Goal: Task Accomplishment & Management: Manage account settings

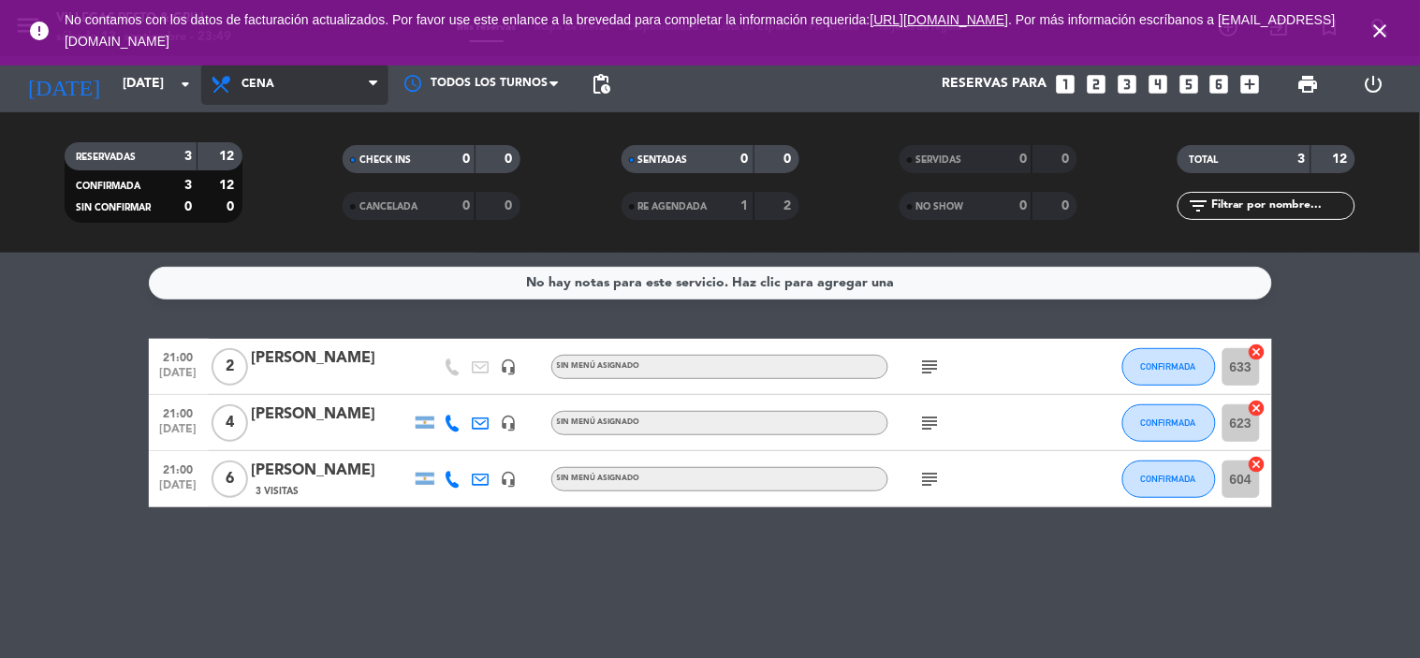
click at [360, 76] on span "Cena" at bounding box center [294, 84] width 187 height 41
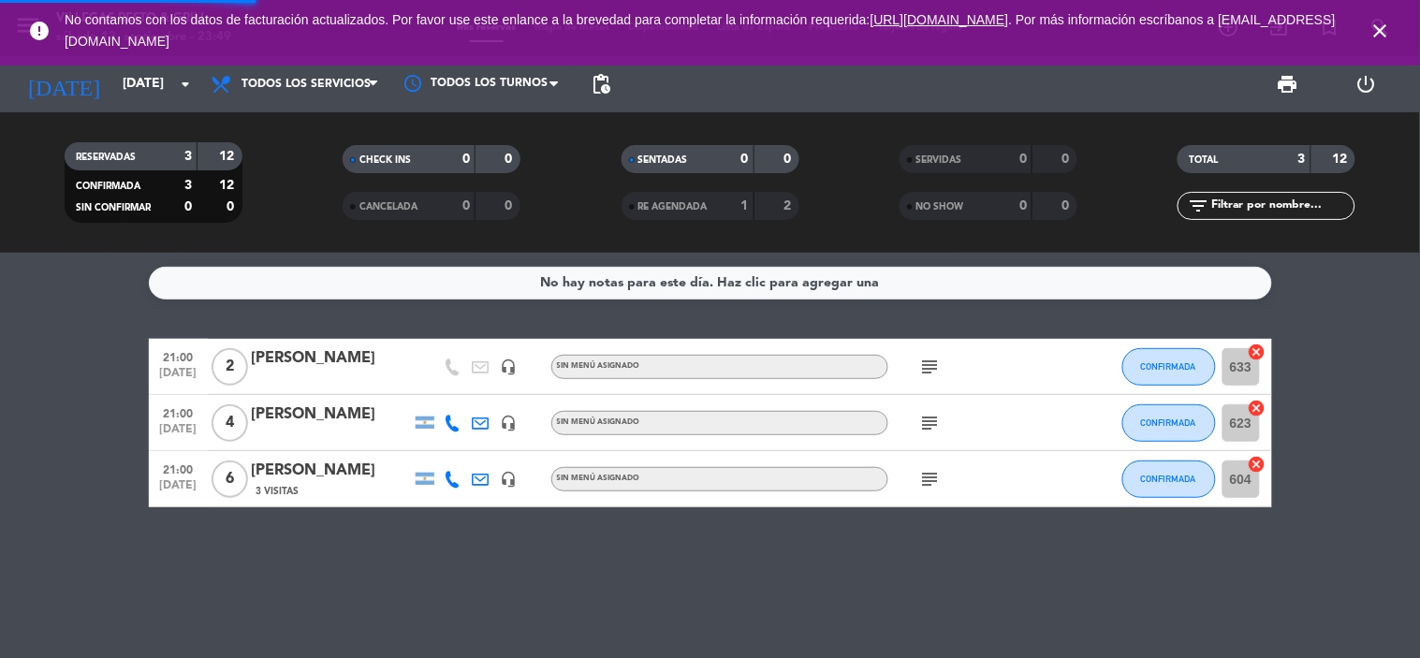
drag, startPoint x: 385, startPoint y: 118, endPoint x: 362, endPoint y: 124, distance: 23.4
click at [369, 123] on div "menu Villegas Resto & Grill sábado 13. septiembre - 23:49 Mis reservas Mapa de …" at bounding box center [710, 126] width 1420 height 253
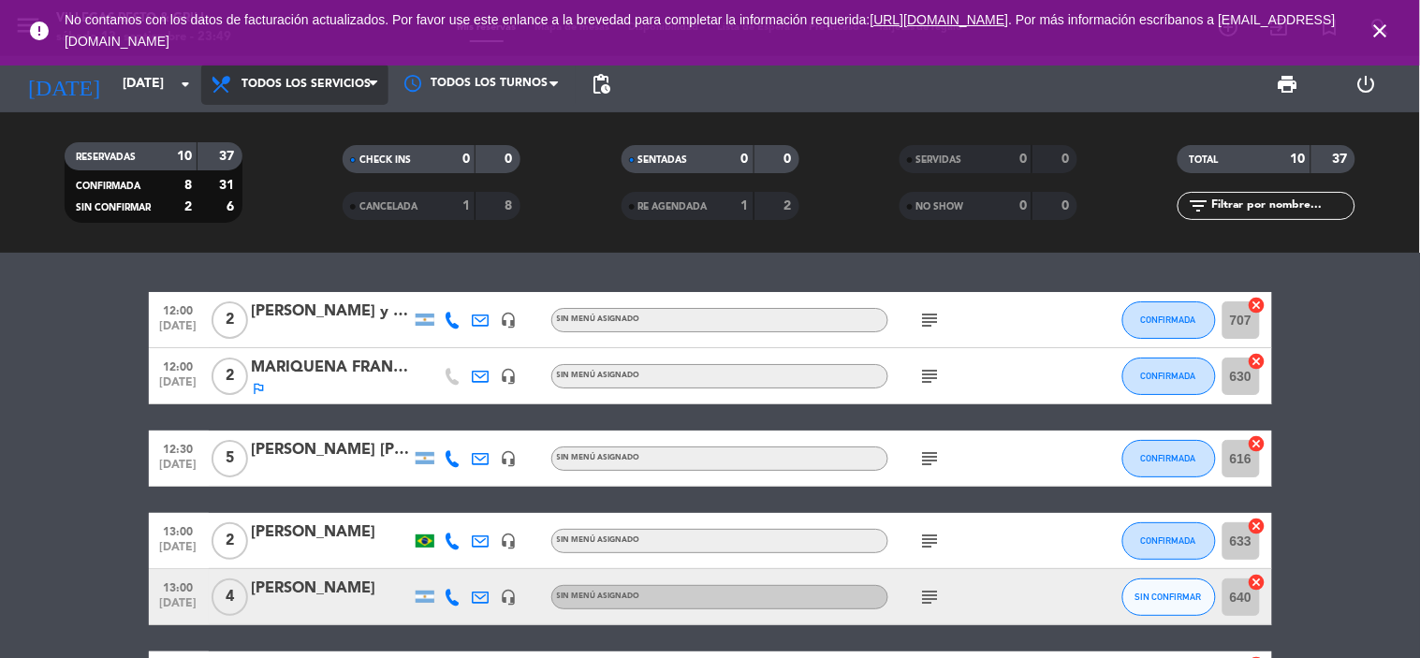
drag, startPoint x: 307, startPoint y: 79, endPoint x: 310, endPoint y: 89, distance: 10.7
click at [307, 82] on span "Todos los servicios" at bounding box center [306, 84] width 129 height 13
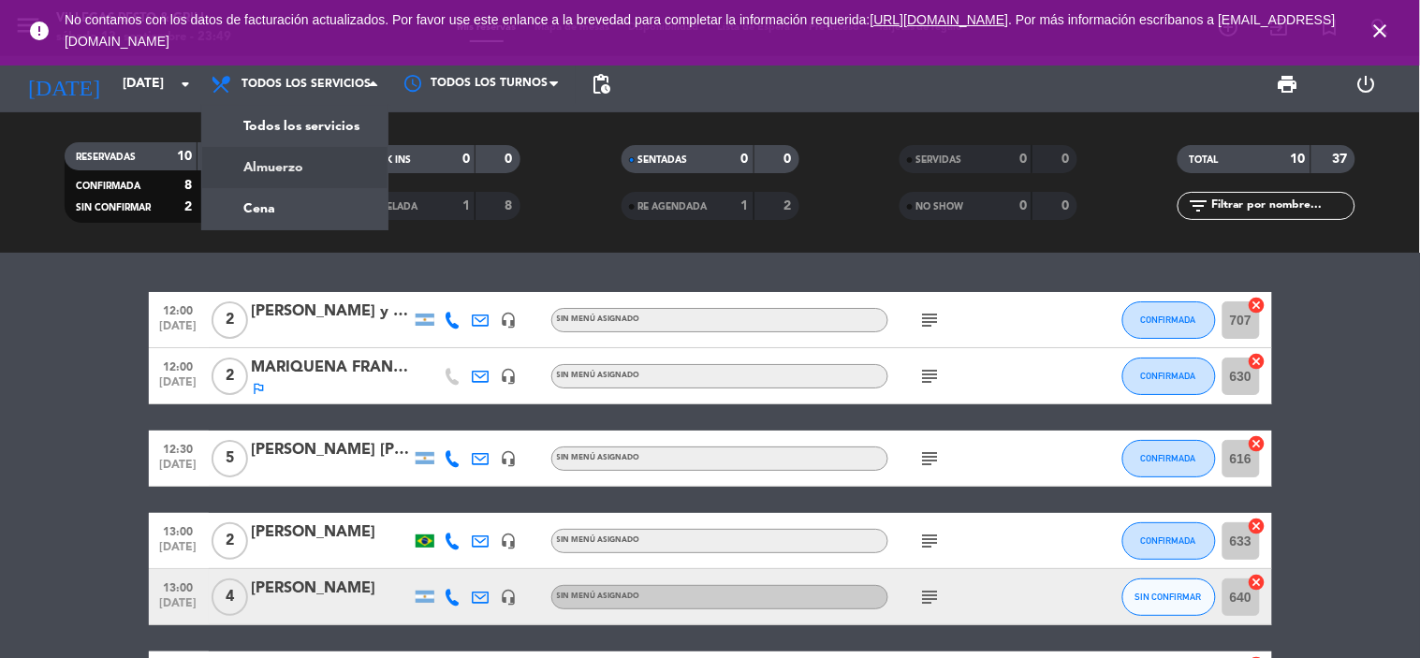
click at [311, 160] on div "menu Villegas Resto & Grill sábado 13. septiembre - 23:49 Mis reservas Mapa de …" at bounding box center [710, 126] width 1420 height 253
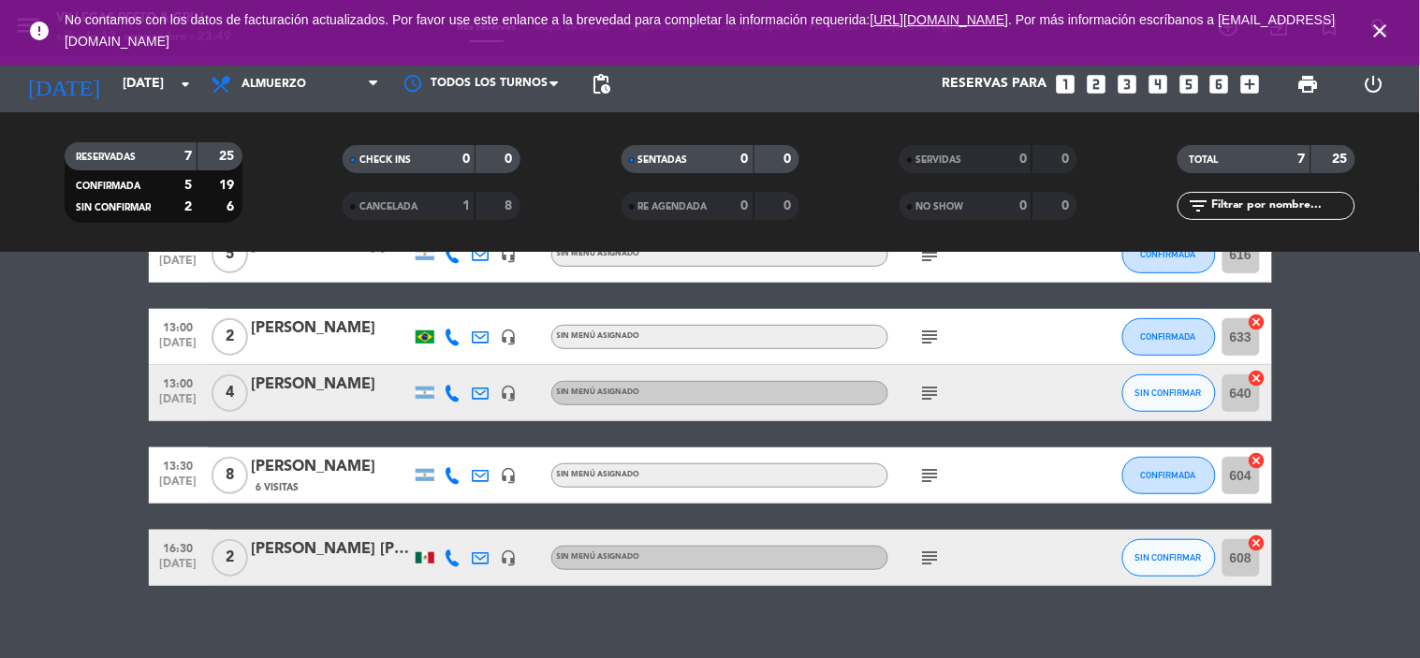
scroll to position [272, 0]
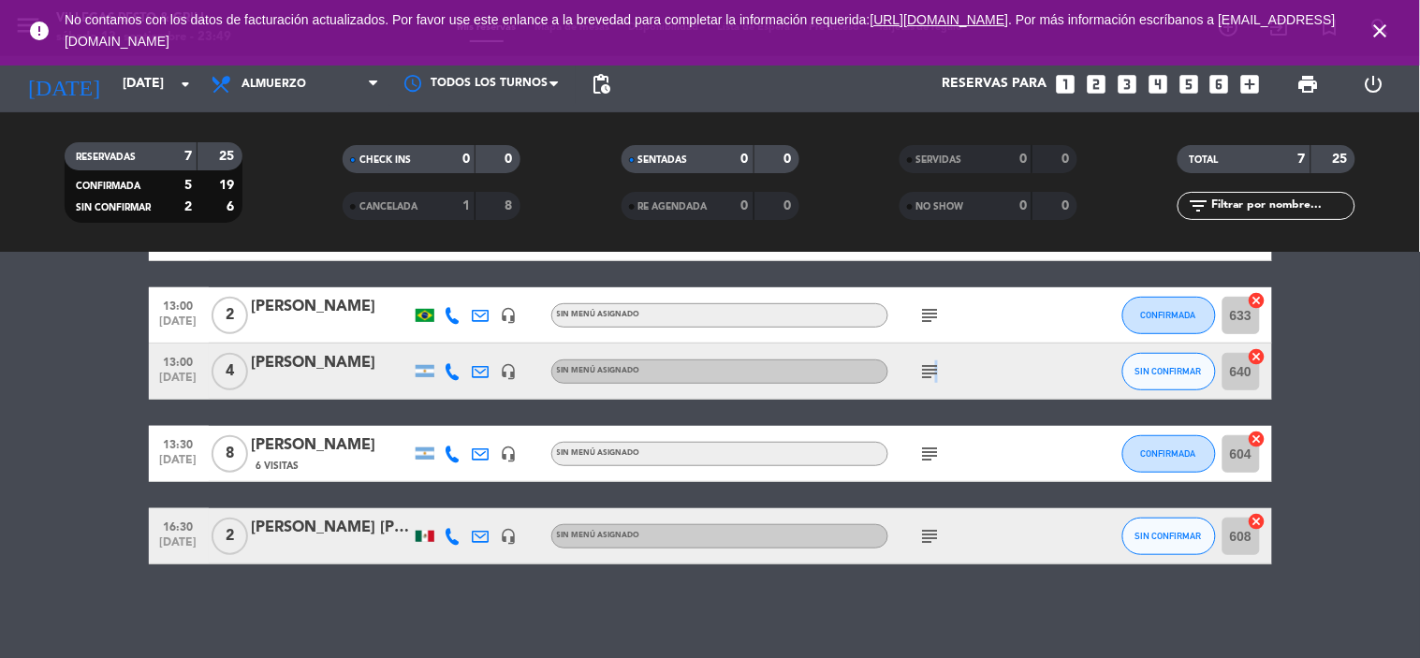
click at [936, 358] on div "subject" at bounding box center [972, 371] width 168 height 55
click at [930, 371] on icon "subject" at bounding box center [930, 371] width 22 height 22
click at [930, 301] on div "subject" at bounding box center [972, 314] width 168 height 55
click at [923, 315] on icon "subject" at bounding box center [930, 315] width 22 height 22
click at [941, 544] on icon "subject" at bounding box center [930, 536] width 22 height 22
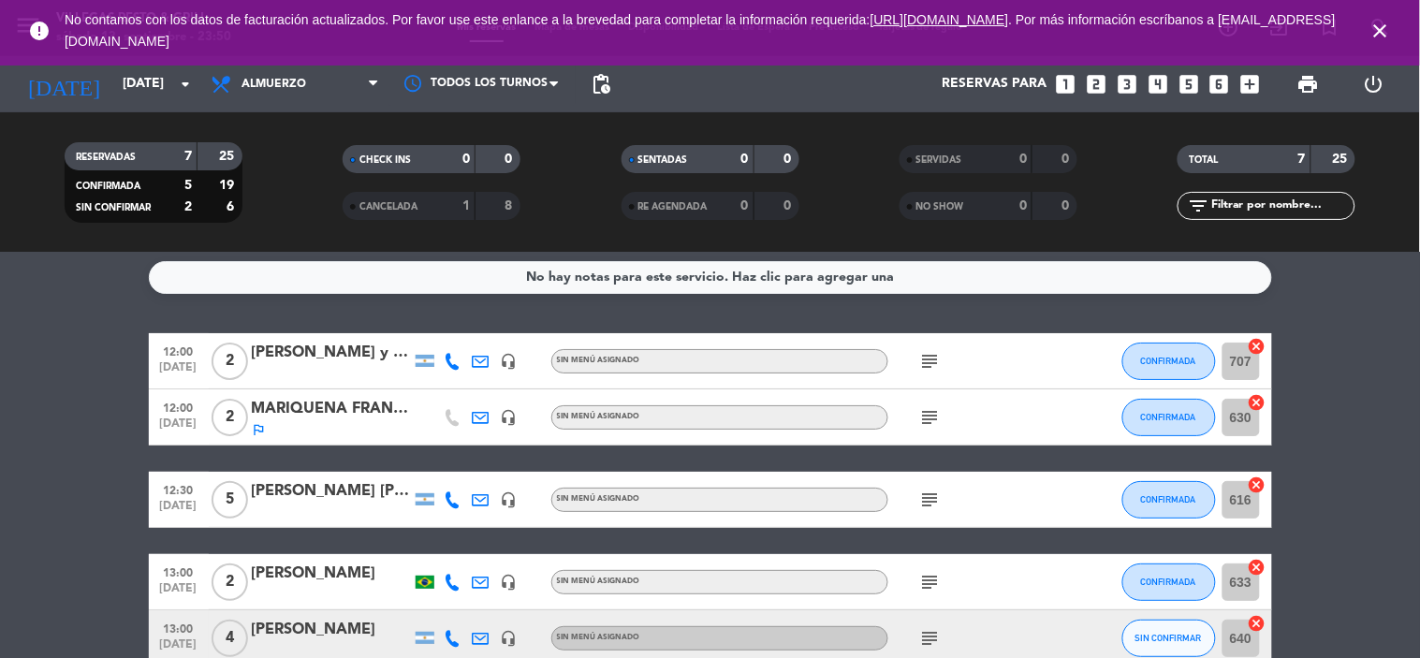
scroll to position [0, 0]
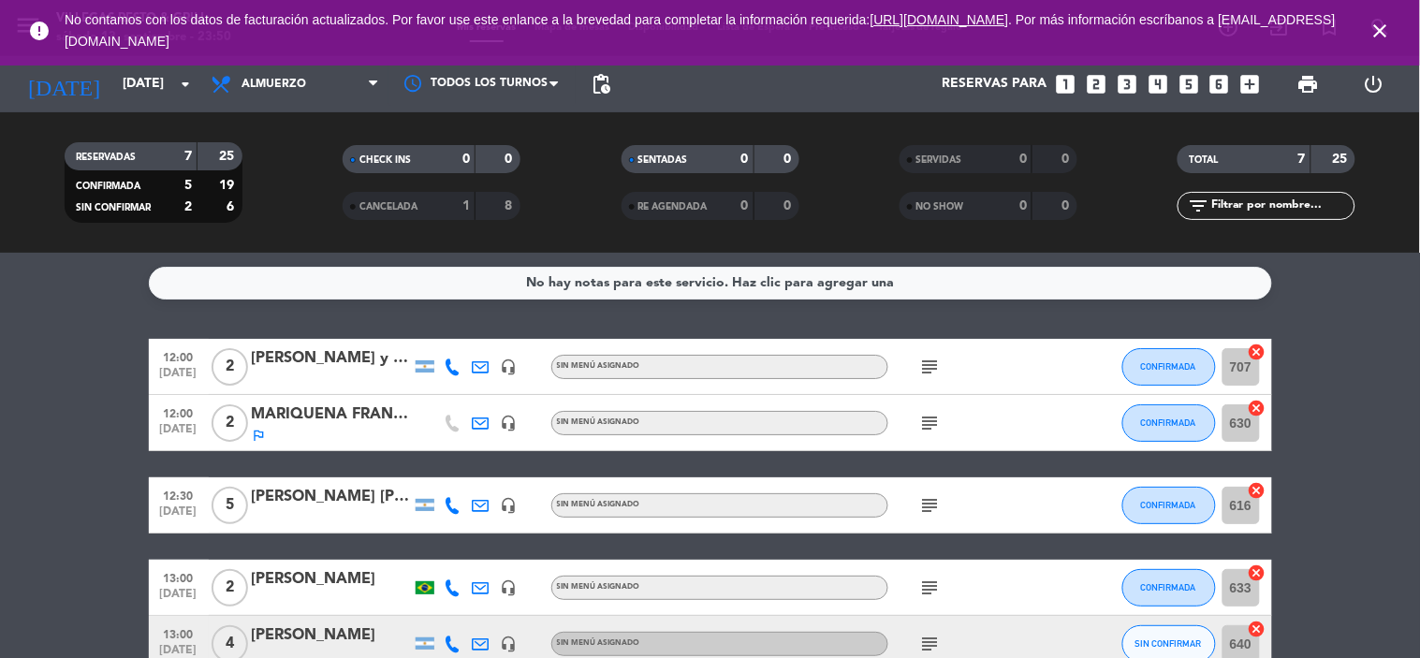
click at [937, 366] on icon "subject" at bounding box center [930, 367] width 22 height 22
click at [1353, 403] on bookings-row "12:00 [DATE] 2 [PERSON_NAME] y [PERSON_NAME] headset_mic Sin menú asignado subj…" at bounding box center [710, 588] width 1420 height 498
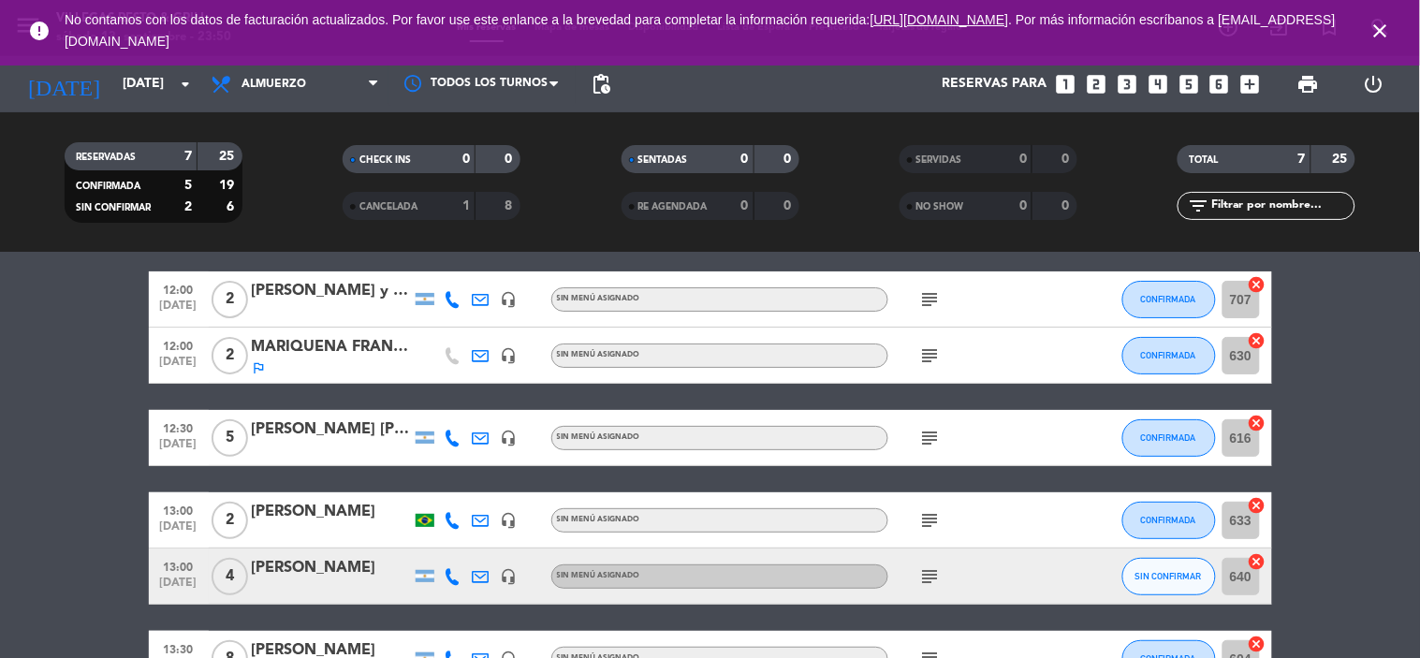
scroll to position [104, 0]
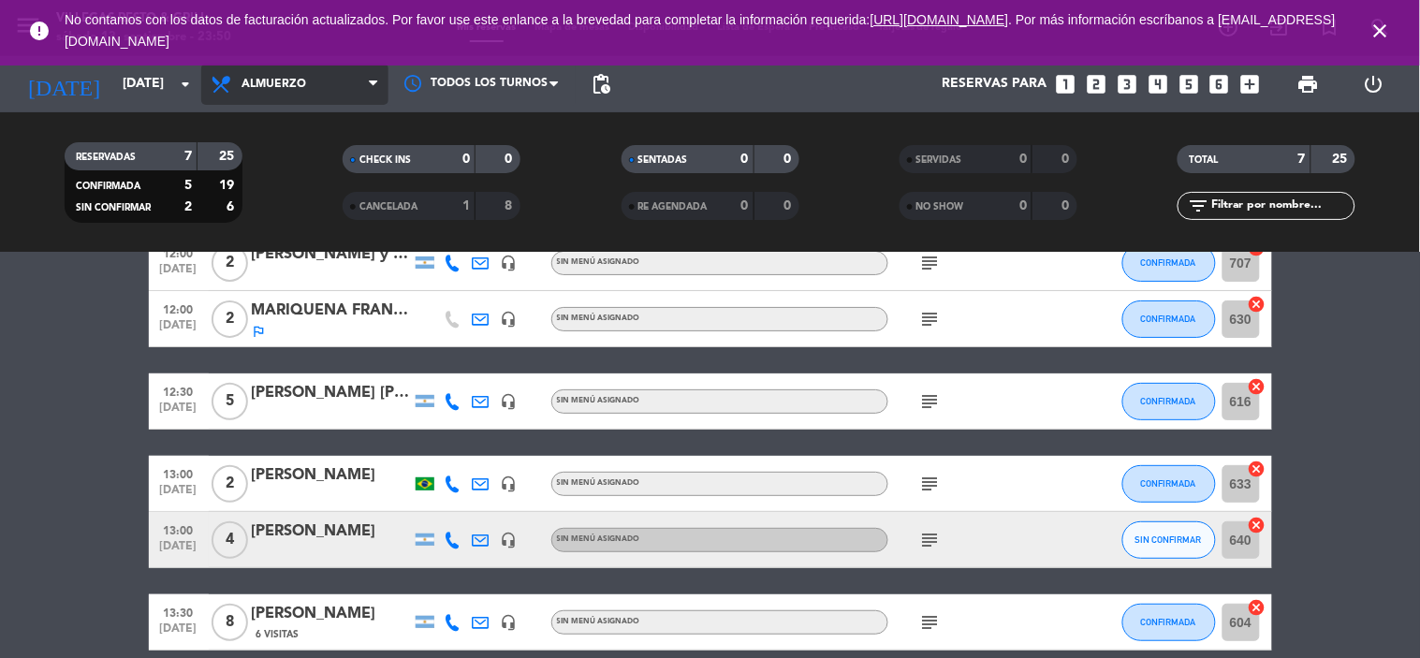
click at [374, 91] on icon at bounding box center [373, 84] width 8 height 15
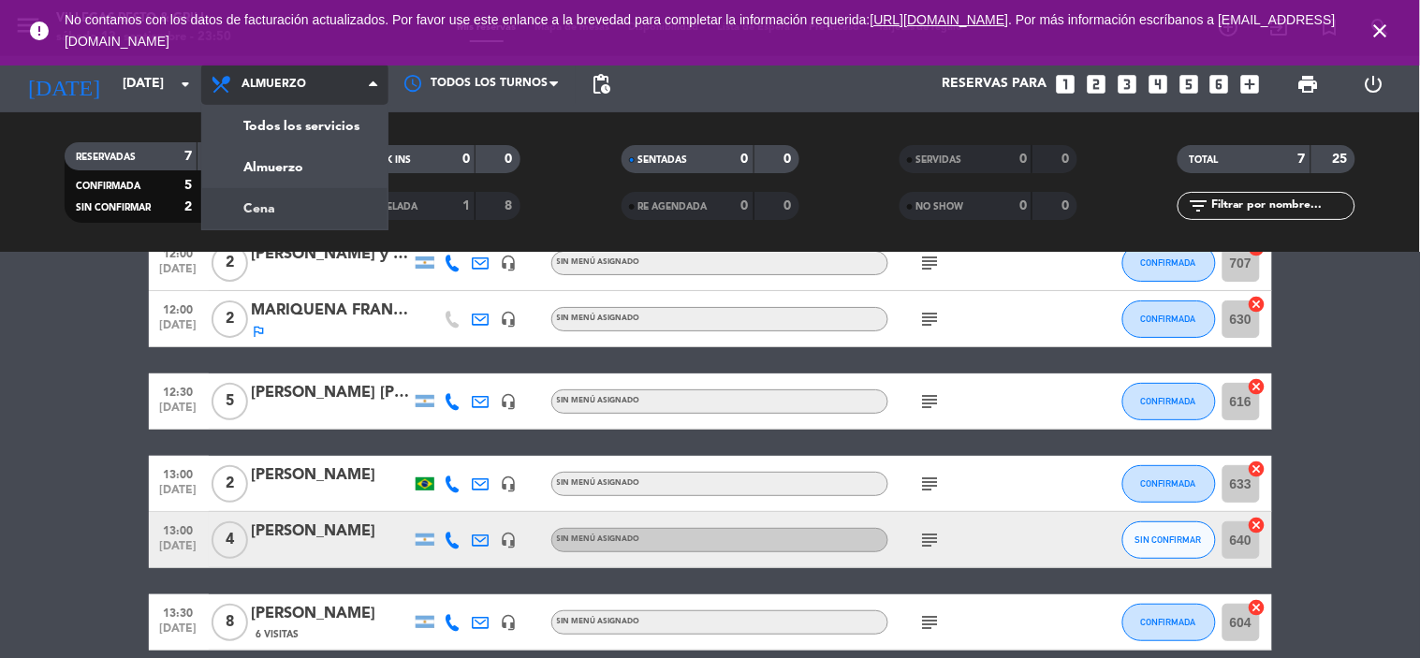
click at [360, 207] on div "menu Villegas Resto & Grill sábado 13. septiembre - 23:50 Mis reservas Mapa de …" at bounding box center [710, 126] width 1420 height 253
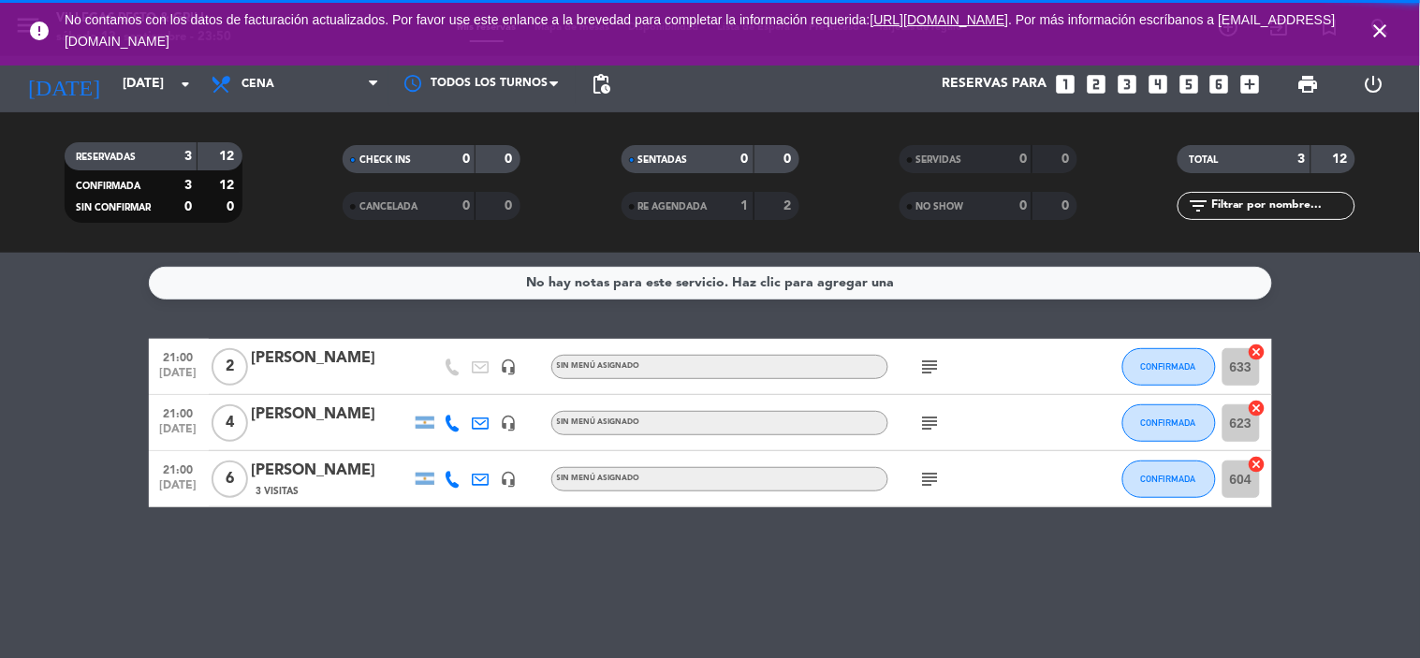
scroll to position [0, 0]
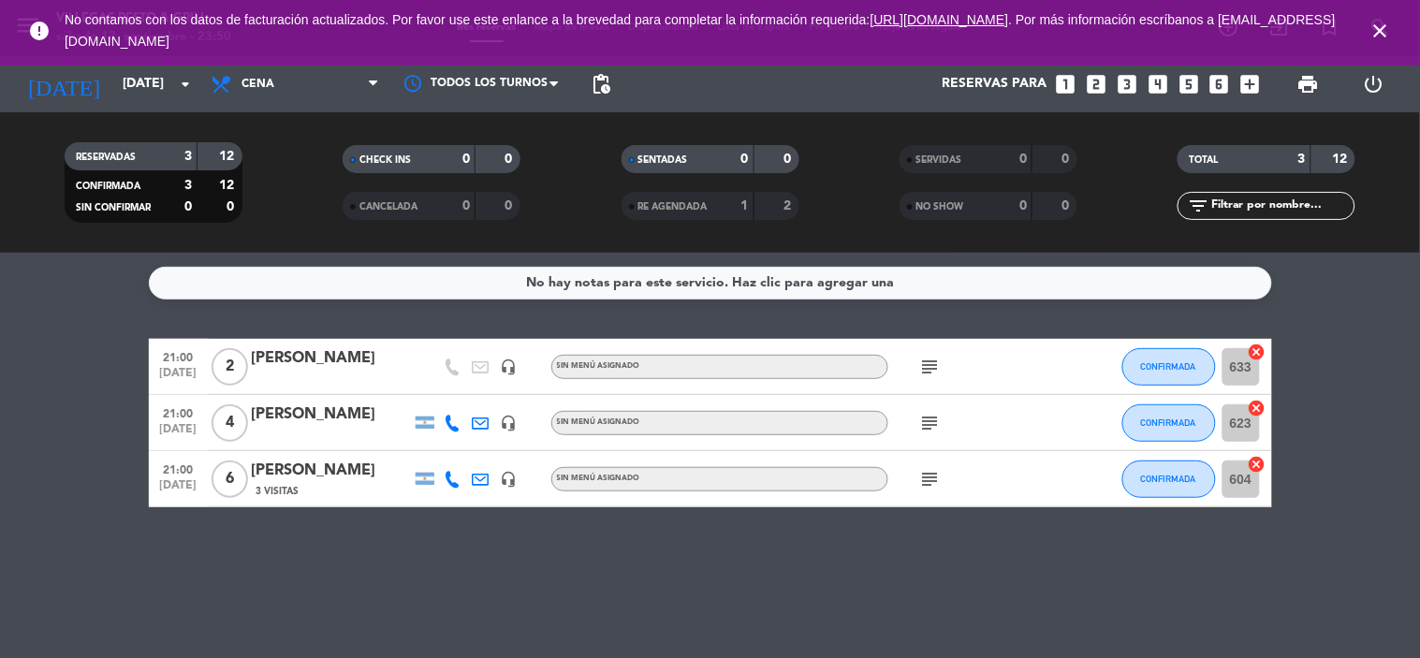
click at [938, 469] on icon "subject" at bounding box center [930, 479] width 22 height 22
drag, startPoint x: 938, startPoint y: 469, endPoint x: 923, endPoint y: 455, distance: 20.5
click at [936, 469] on icon "subject" at bounding box center [930, 479] width 22 height 22
click at [923, 419] on icon "subject" at bounding box center [930, 423] width 22 height 22
click at [1349, 407] on bookings-row "21:00 [DATE] 2 [PERSON_NAME] headset_mic Sin menú asignado subject CONFIRMADA 6…" at bounding box center [710, 423] width 1420 height 168
